Goal: Information Seeking & Learning: Learn about a topic

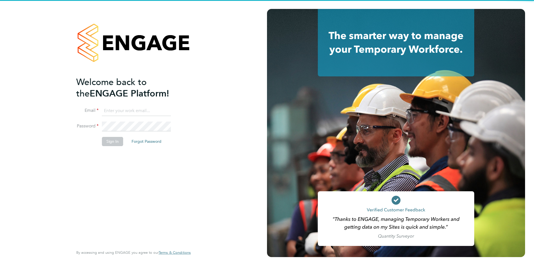
type input "iblackhall@skilledcareers.co.uk"
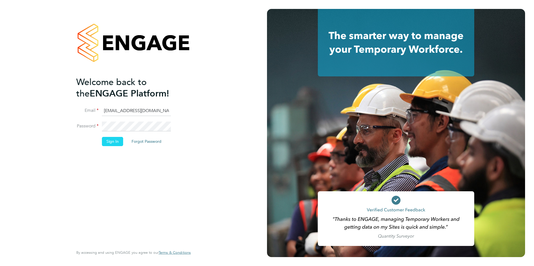
click at [104, 141] on button "Sign In" at bounding box center [112, 141] width 21 height 9
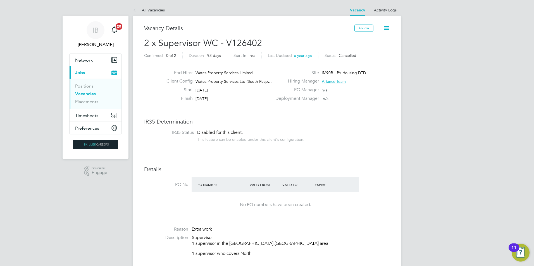
click at [86, 94] on link "Vacancies" at bounding box center [85, 93] width 21 height 5
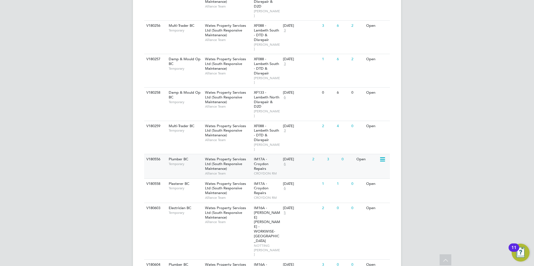
scroll to position [363, 0]
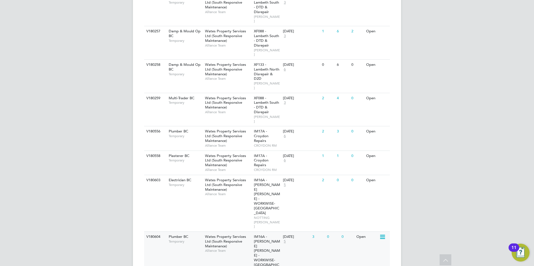
click at [231, 235] on span "Wates Property Services Ltd (South Responsive Maintenance)" at bounding box center [225, 242] width 41 height 14
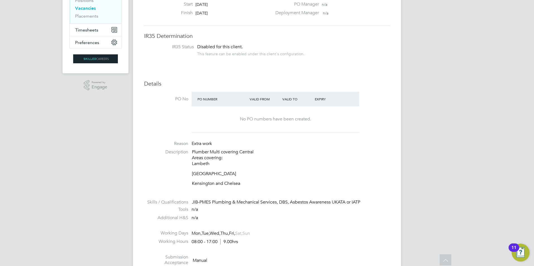
scroll to position [140, 0]
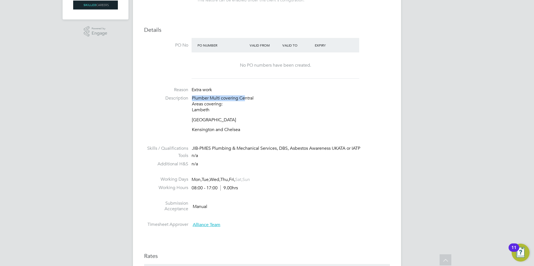
drag, startPoint x: 195, startPoint y: 96, endPoint x: 247, endPoint y: 97, distance: 52.8
click at [247, 97] on p "Plumber Multi covering Central Areas covering: [GEOGRAPHIC_DATA]" at bounding box center [291, 104] width 198 height 17
drag, startPoint x: 247, startPoint y: 97, endPoint x: 258, endPoint y: 123, distance: 28.0
click at [258, 123] on div "Plumber Multi covering Central Areas covering: [GEOGRAPHIC_DATA] [GEOGRAPHIC_DA…" at bounding box center [291, 114] width 198 height 37
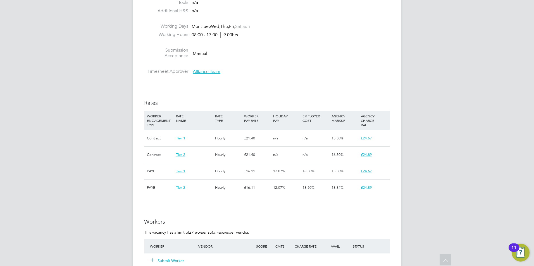
scroll to position [363, 0]
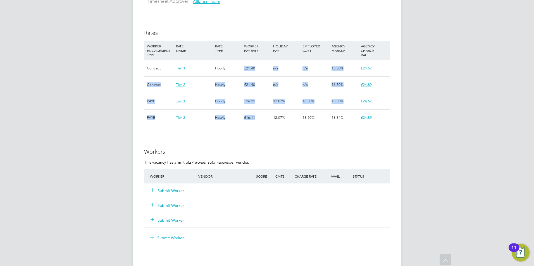
drag, startPoint x: 255, startPoint y: 66, endPoint x: 257, endPoint y: 119, distance: 52.6
click at [257, 119] on div "WORKER ENGAGEMENT TYPE RATE NAME RATE TYPE WORKER PAY RATE HOLIDAY PAY EMPLOYER…" at bounding box center [267, 83] width 246 height 85
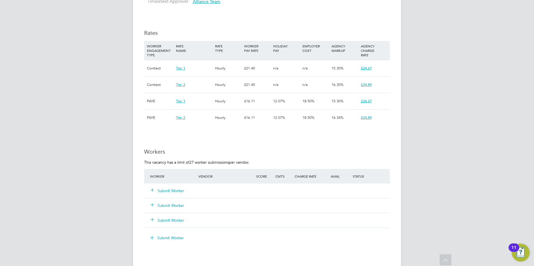
drag, startPoint x: 257, startPoint y: 119, endPoint x: 242, endPoint y: 134, distance: 21.7
click at [242, 137] on div "IR35 Determination IR35 Status Disabled for this client. This feature can be en…" at bounding box center [267, 104] width 246 height 698
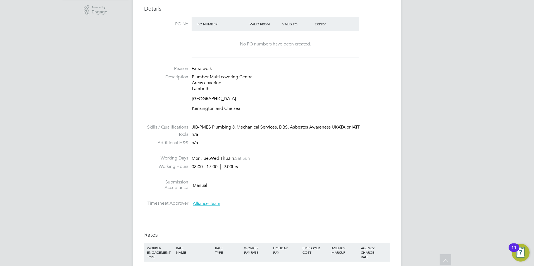
scroll to position [112, 0]
